Goal: Transaction & Acquisition: Download file/media

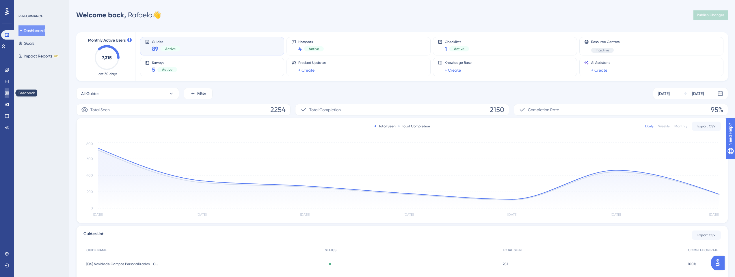
click at [5, 97] on link at bounding box center [7, 92] width 5 height 9
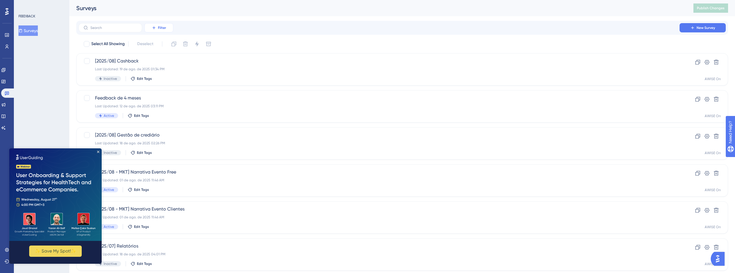
click at [165, 27] on span "Filter" at bounding box center [162, 27] width 8 height 5
click at [170, 79] on div "Status Status" at bounding box center [165, 79] width 24 height 12
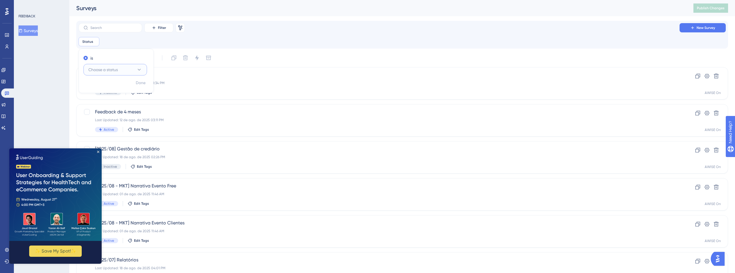
click at [128, 66] on button "Choose a status" at bounding box center [115, 70] width 64 height 12
click at [127, 84] on div "Active Active" at bounding box center [115, 87] width 47 height 12
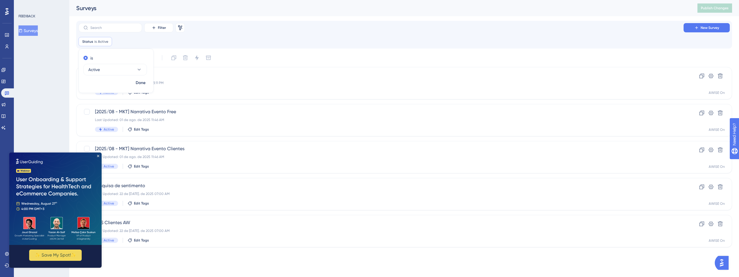
click at [224, 34] on div "Filter Remove Filters New Survey Status is Active Active Remove is Active Done" at bounding box center [405, 34] width 652 height 23
click at [122, 223] on span "NPS Clientes AW" at bounding box center [381, 222] width 572 height 7
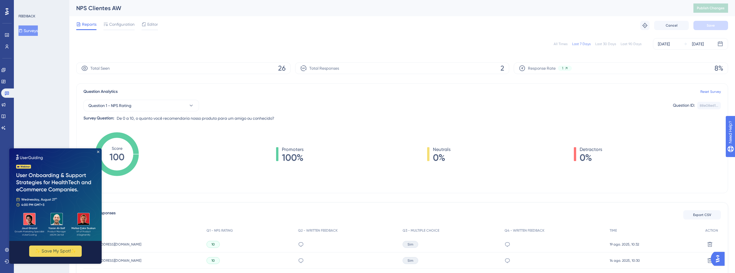
click at [629, 44] on div "Last 90 Days" at bounding box center [631, 44] width 21 height 5
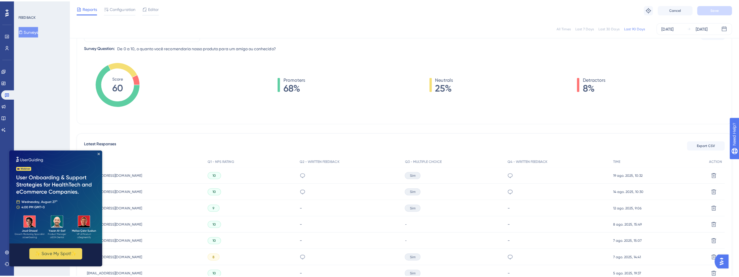
scroll to position [104, 0]
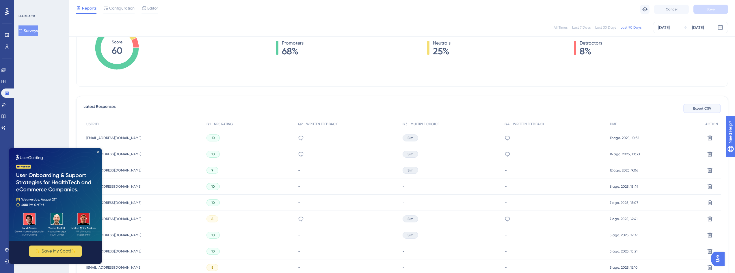
click at [703, 109] on span "Export CSV" at bounding box center [702, 108] width 18 height 5
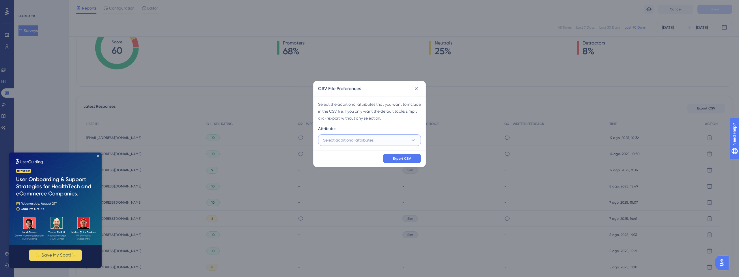
click at [368, 137] on span "Select additional attributes" at bounding box center [348, 140] width 51 height 7
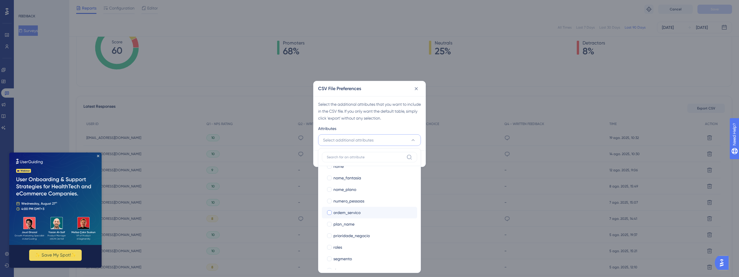
scroll to position [208, 0]
click at [379, 213] on div "plan_name" at bounding box center [373, 210] width 79 height 7
checkbox input "true"
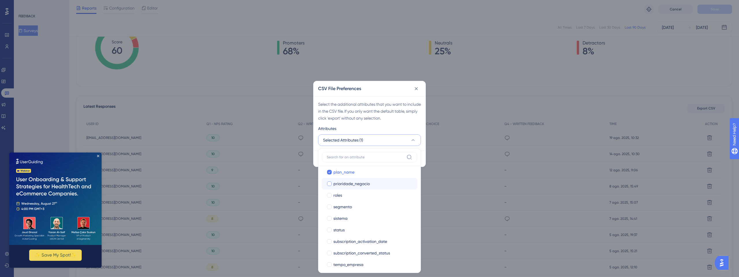
scroll to position [260, 0]
click at [369, 194] on div "segmento" at bounding box center [373, 192] width 79 height 7
checkbox input "true"
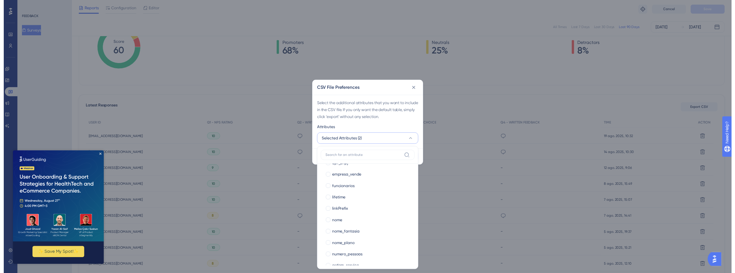
scroll to position [117, 0]
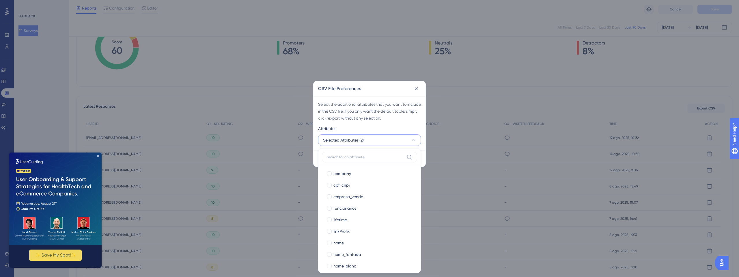
click at [411, 122] on div "Select the additional attributes that you want to include in the CSV file. If y…" at bounding box center [370, 123] width 112 height 54
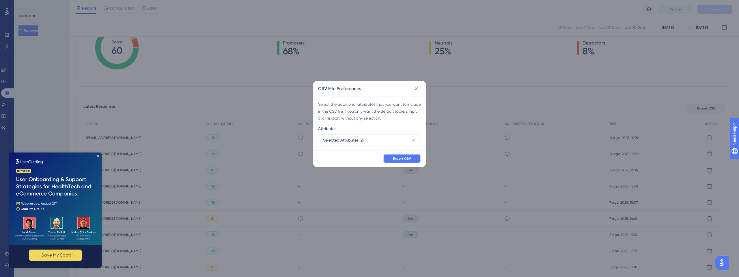
click at [410, 159] on span "Export CSV" at bounding box center [402, 158] width 18 height 5
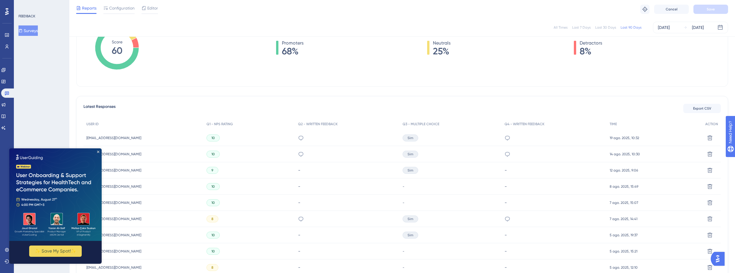
scroll to position [0, 0]
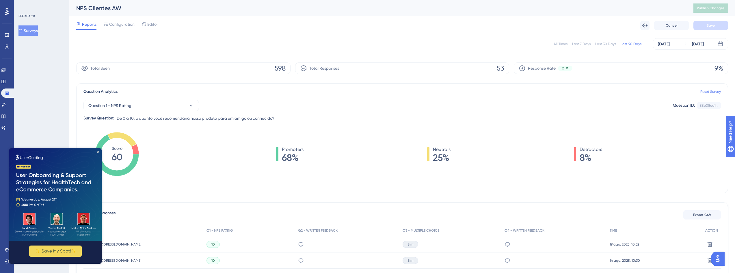
click at [98, 153] on img at bounding box center [55, 194] width 92 height 92
